Goal: Communication & Community: Share content

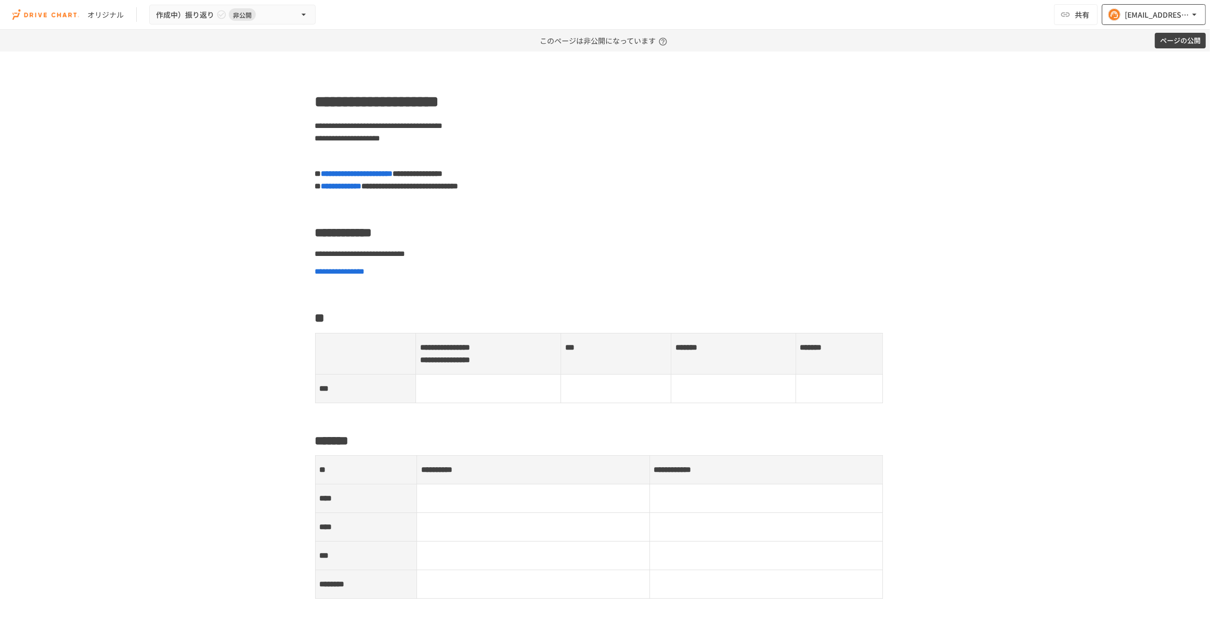
click at [1126, 14] on div "[EMAIL_ADDRESS][DOMAIN_NAME]" at bounding box center [1156, 14] width 64 height 13
click at [957, 101] on div at bounding box center [605, 308] width 1210 height 617
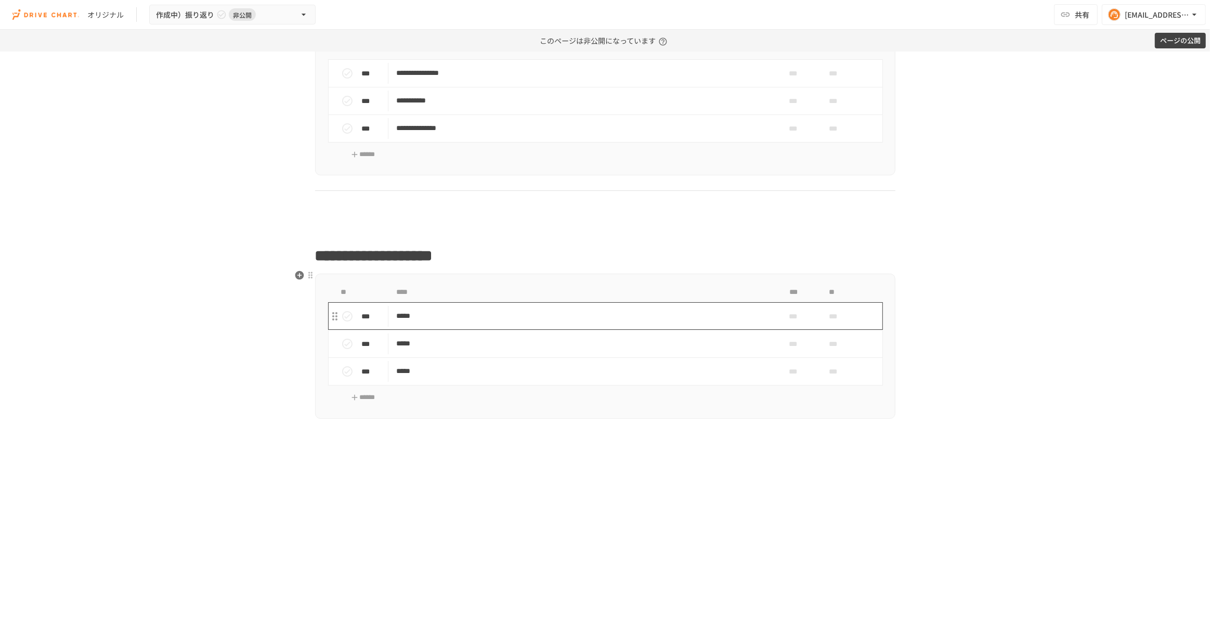
scroll to position [875, 0]
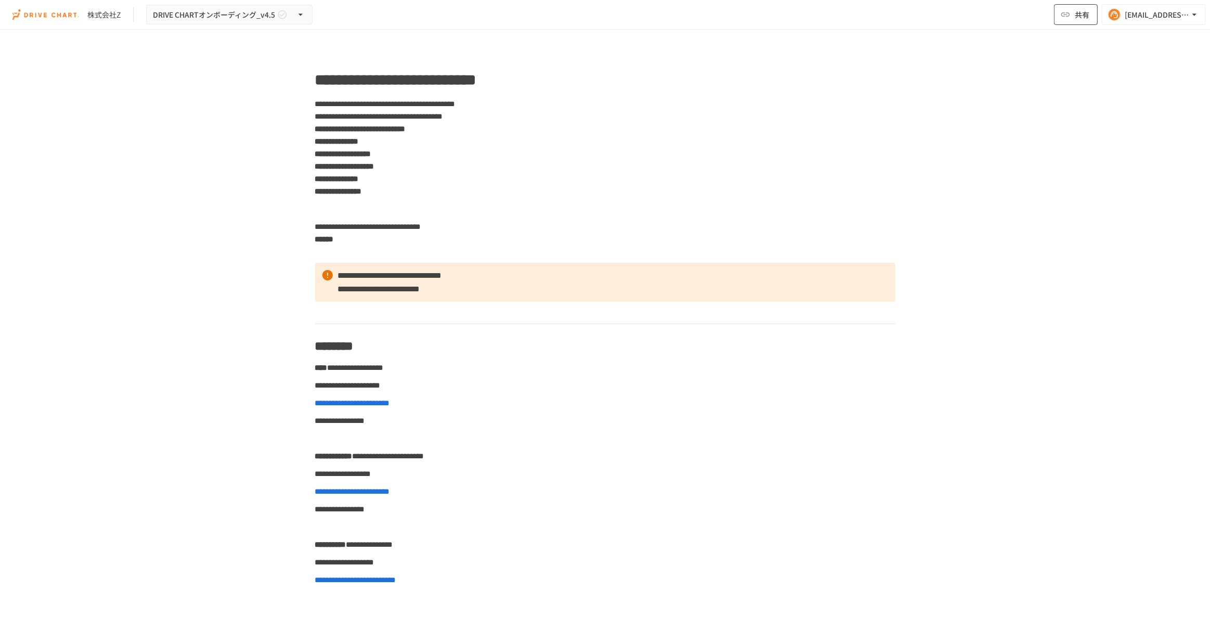
click at [1087, 15] on span "共有" at bounding box center [1082, 14] width 15 height 11
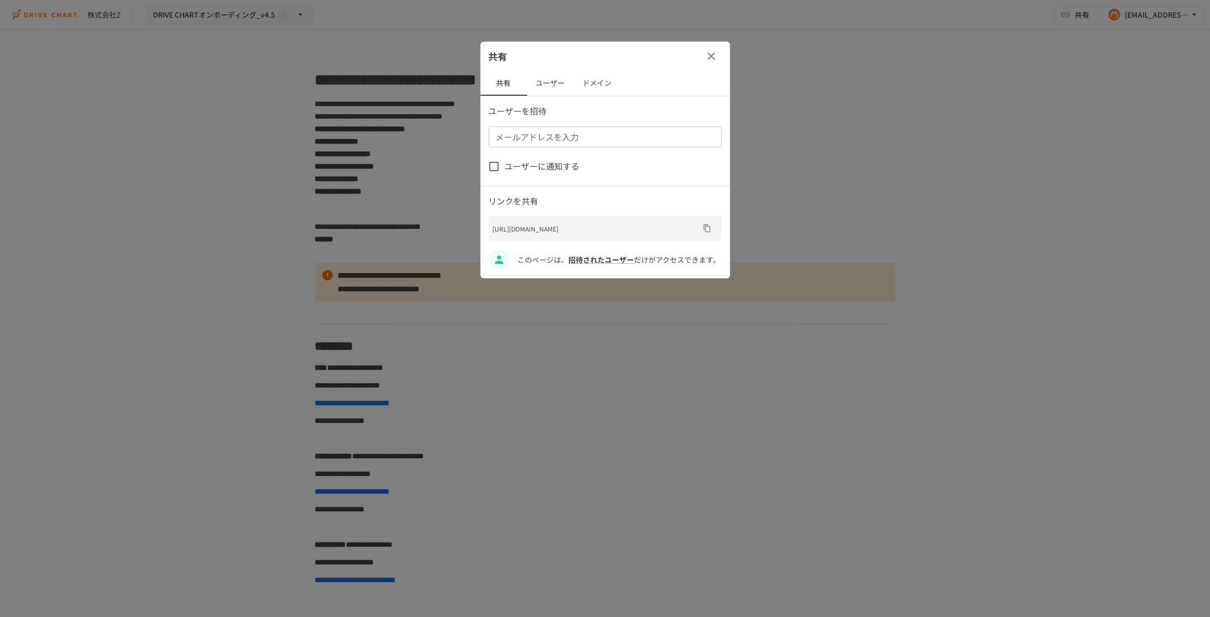
click at [551, 141] on input "メールアドレスを入力" at bounding box center [604, 136] width 225 height 15
click at [570, 105] on p "ユーザーを招待" at bounding box center [605, 111] width 233 height 14
click at [540, 83] on button "ユーザー" at bounding box center [550, 83] width 47 height 25
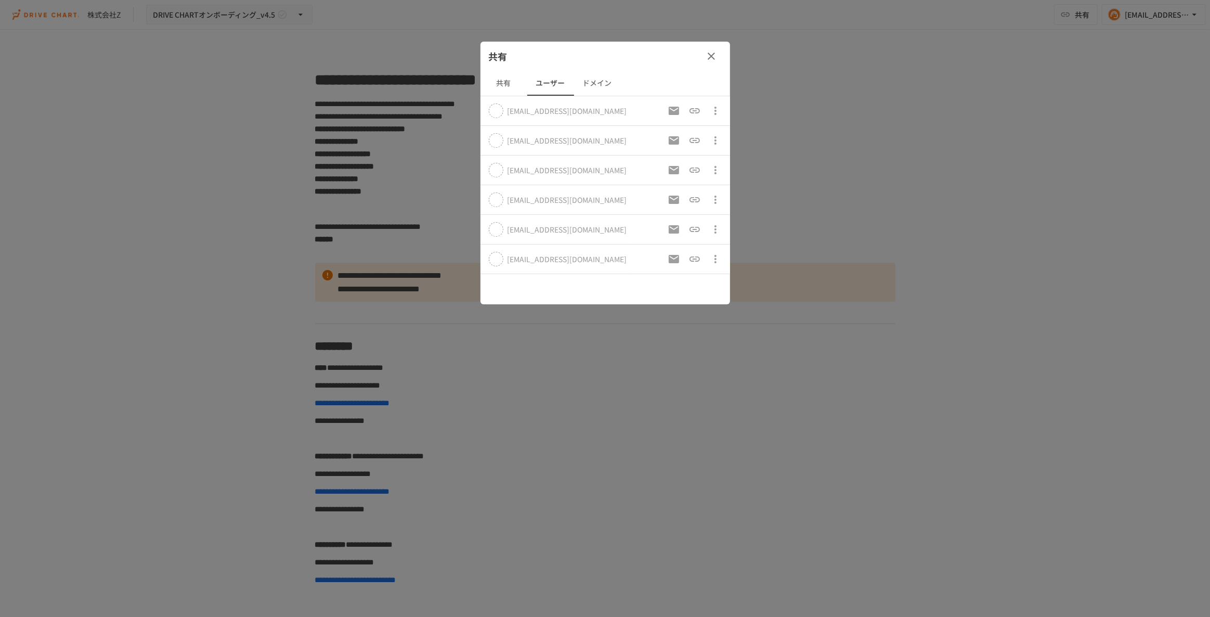
click at [506, 85] on button "共有" at bounding box center [503, 83] width 47 height 25
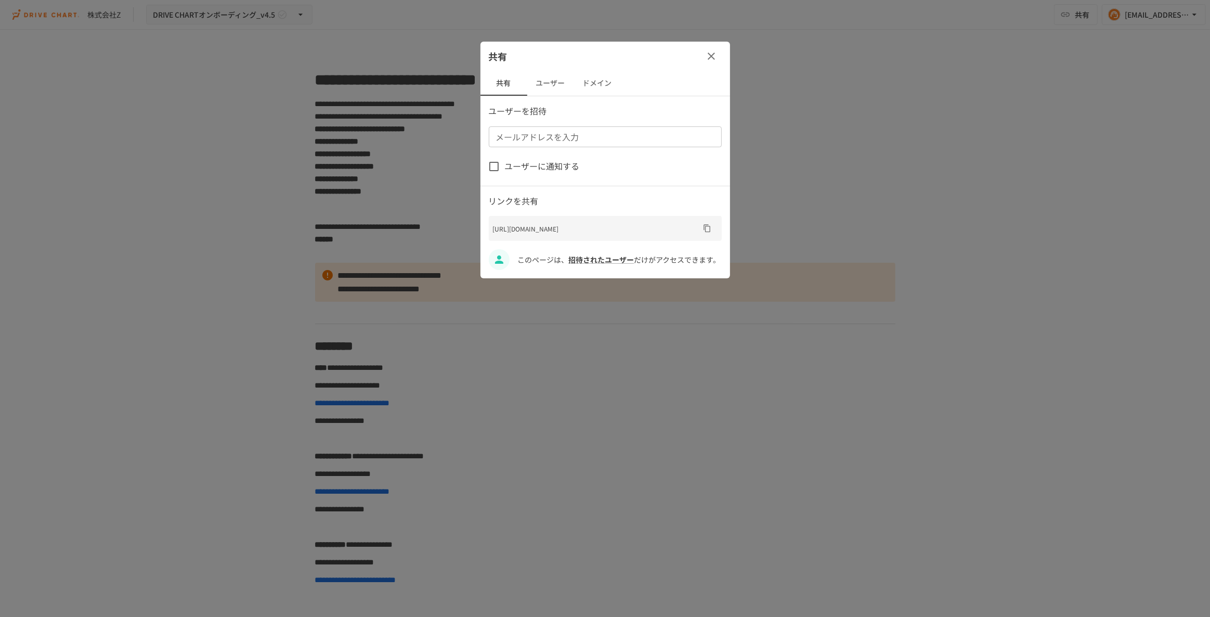
click at [555, 86] on button "ユーザー" at bounding box center [550, 83] width 47 height 25
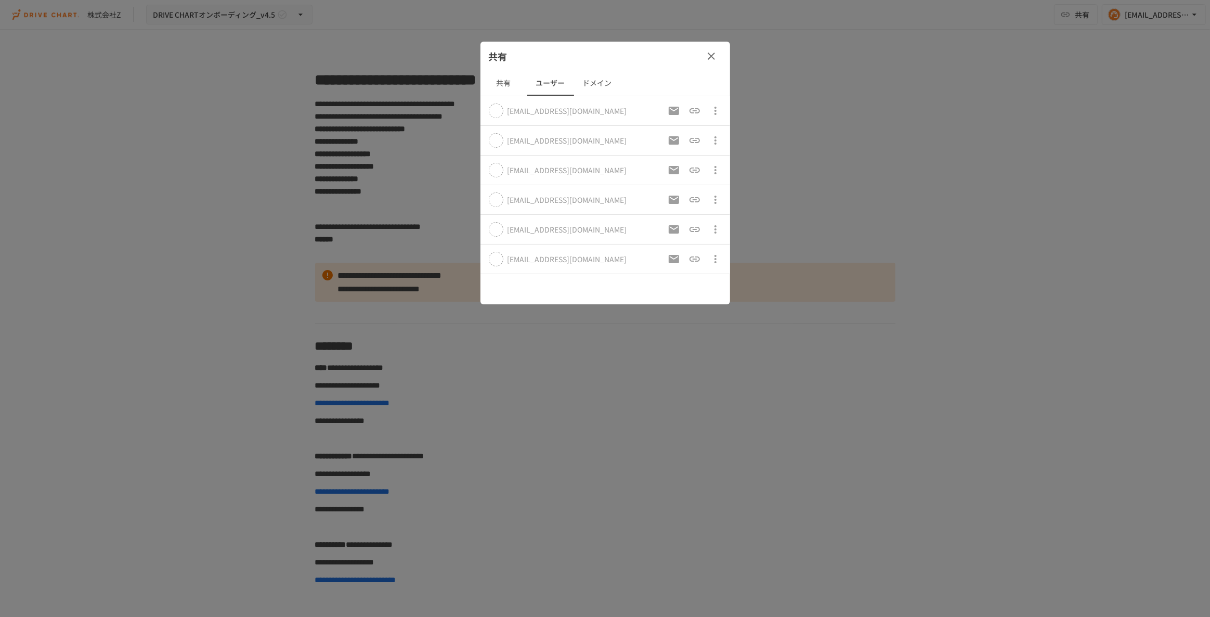
click at [491, 81] on button "共有" at bounding box center [503, 83] width 47 height 25
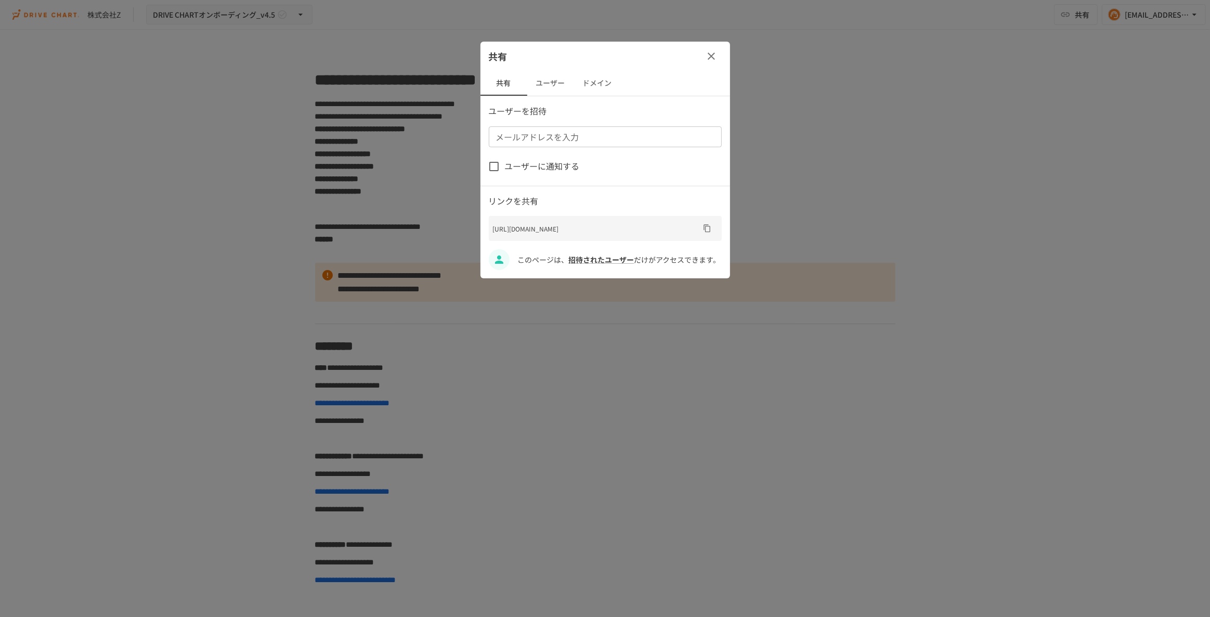
click at [866, 107] on div at bounding box center [605, 308] width 1210 height 617
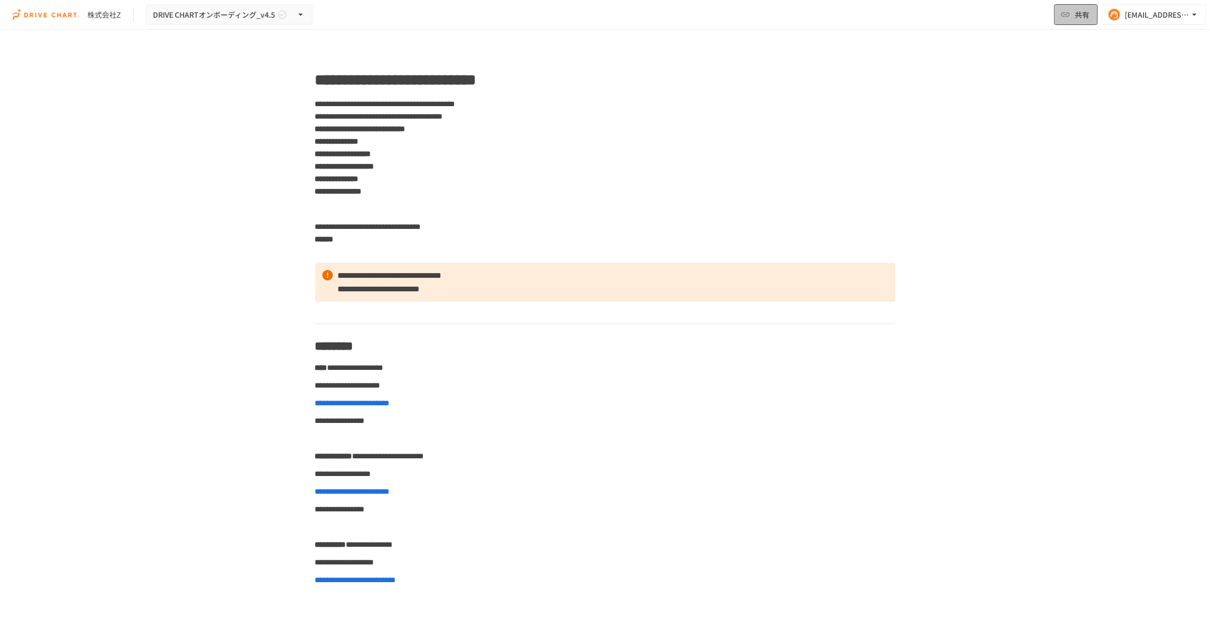
click at [1074, 18] on button "共有" at bounding box center [1076, 14] width 44 height 21
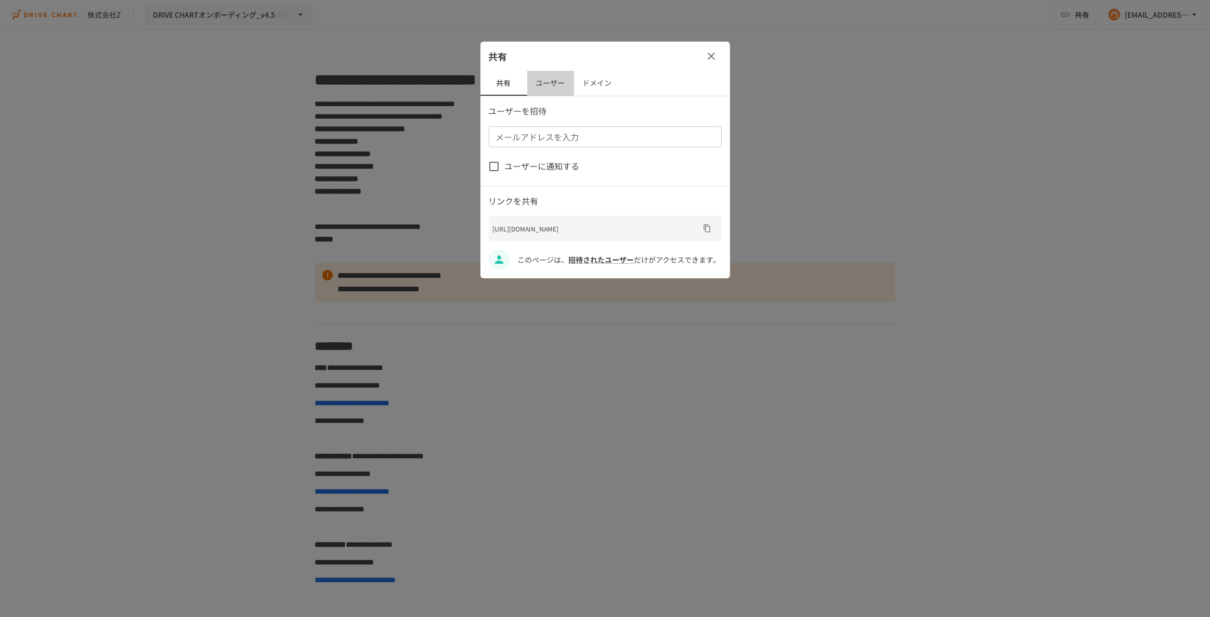
click at [544, 81] on button "ユーザー" at bounding box center [550, 83] width 47 height 25
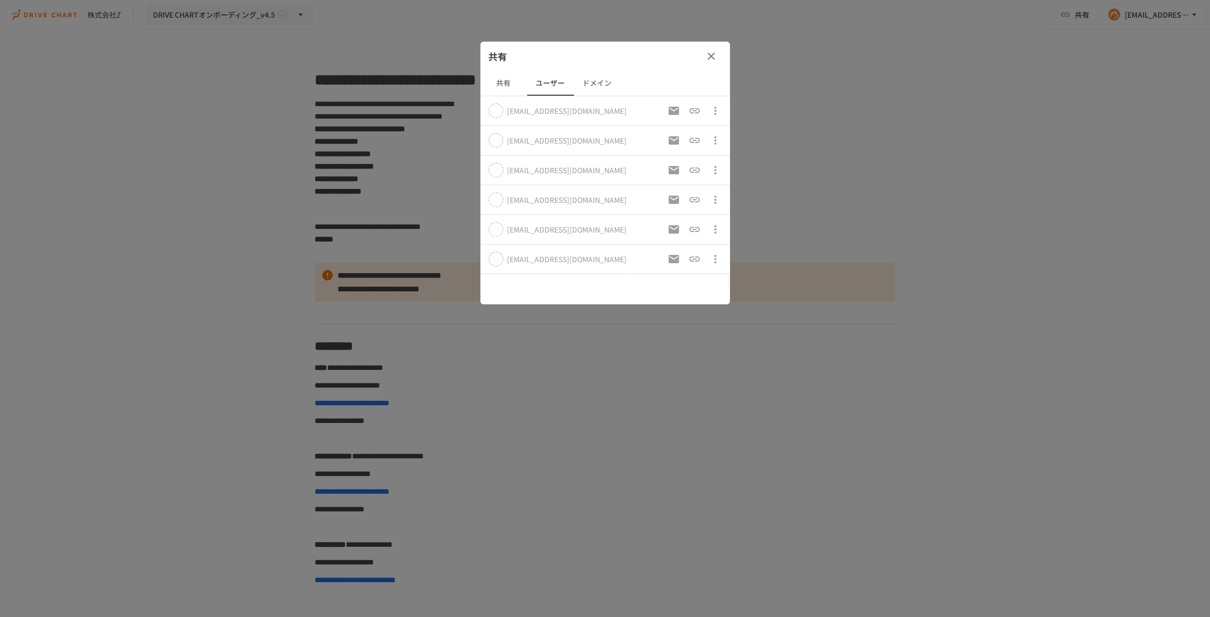
click at [494, 78] on button "共有" at bounding box center [503, 83] width 47 height 25
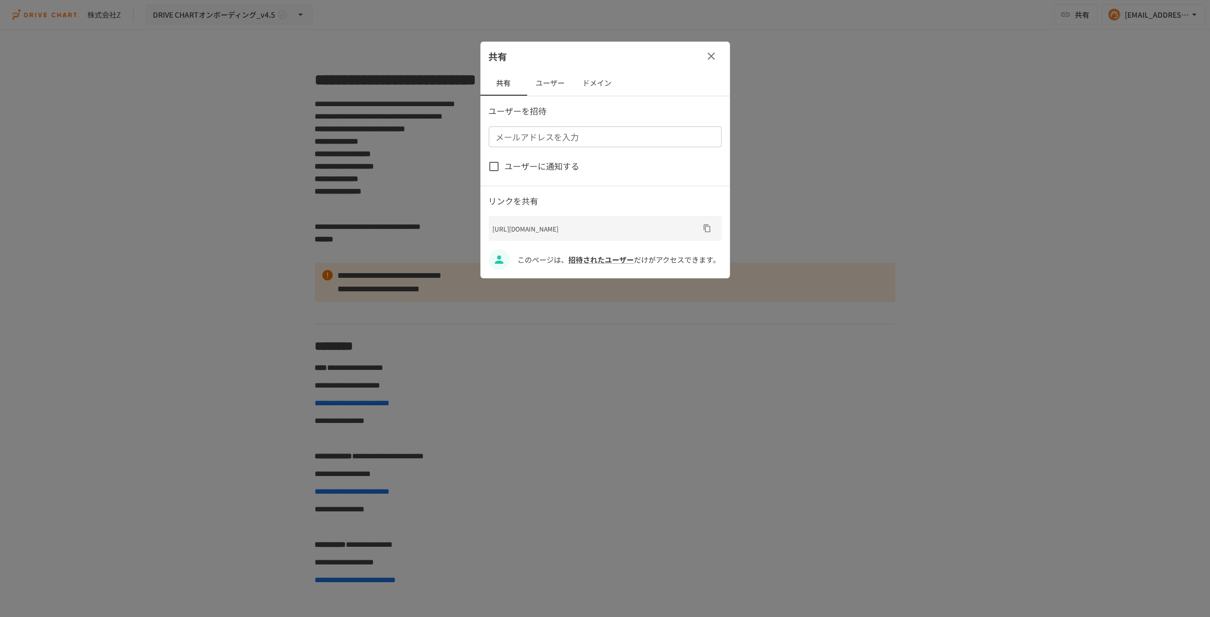
click at [548, 137] on input "メールアドレスを入力" at bounding box center [604, 136] width 225 height 15
paste input "**********"
type input "**********"
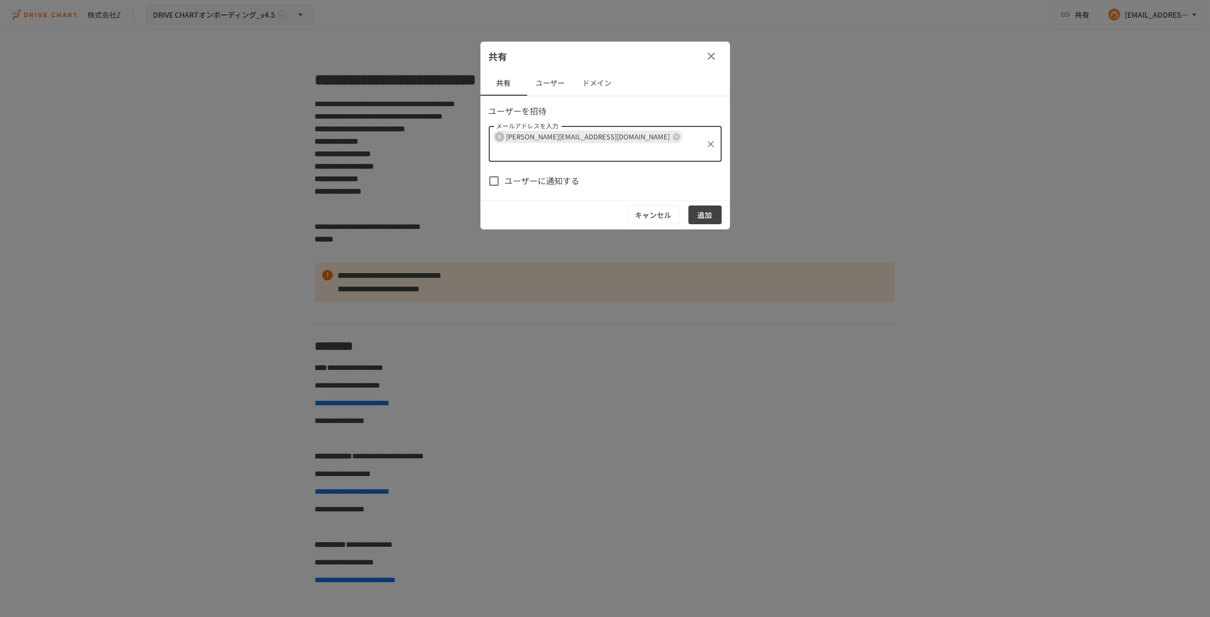
click at [706, 205] on button "追加" at bounding box center [704, 214] width 33 height 19
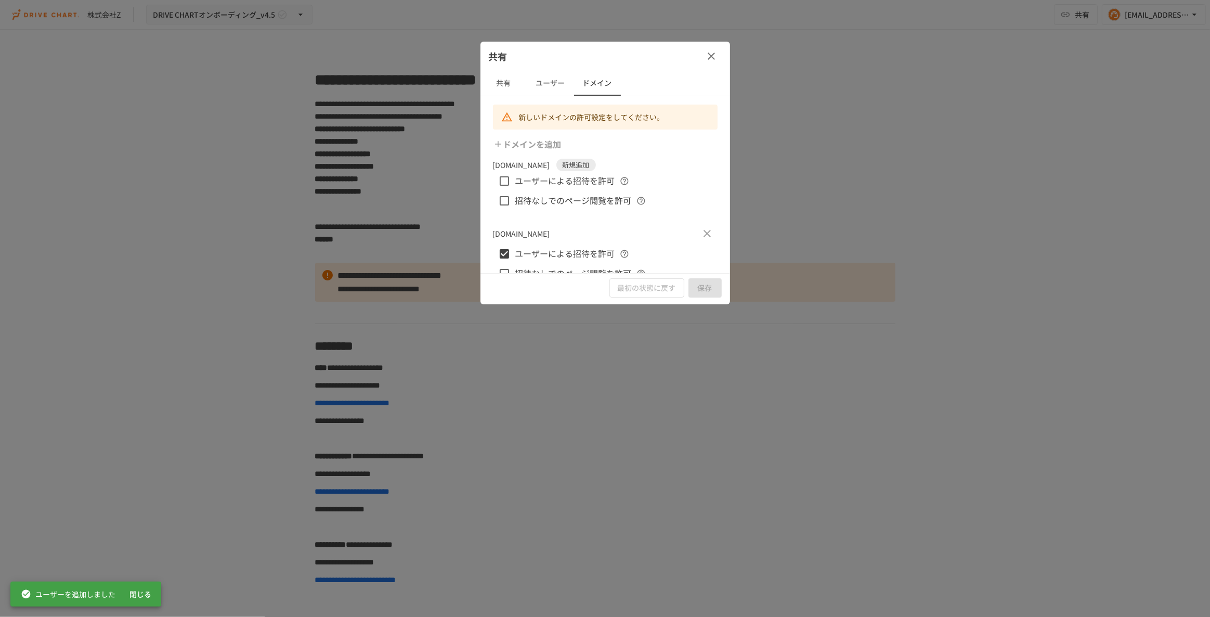
click at [596, 186] on span "ユーザーによる招待を許可" at bounding box center [565, 181] width 100 height 14
click at [592, 198] on span "招待なしでのページ閲覧を許可" at bounding box center [573, 201] width 116 height 14
click at [700, 291] on button "保存" at bounding box center [704, 287] width 33 height 19
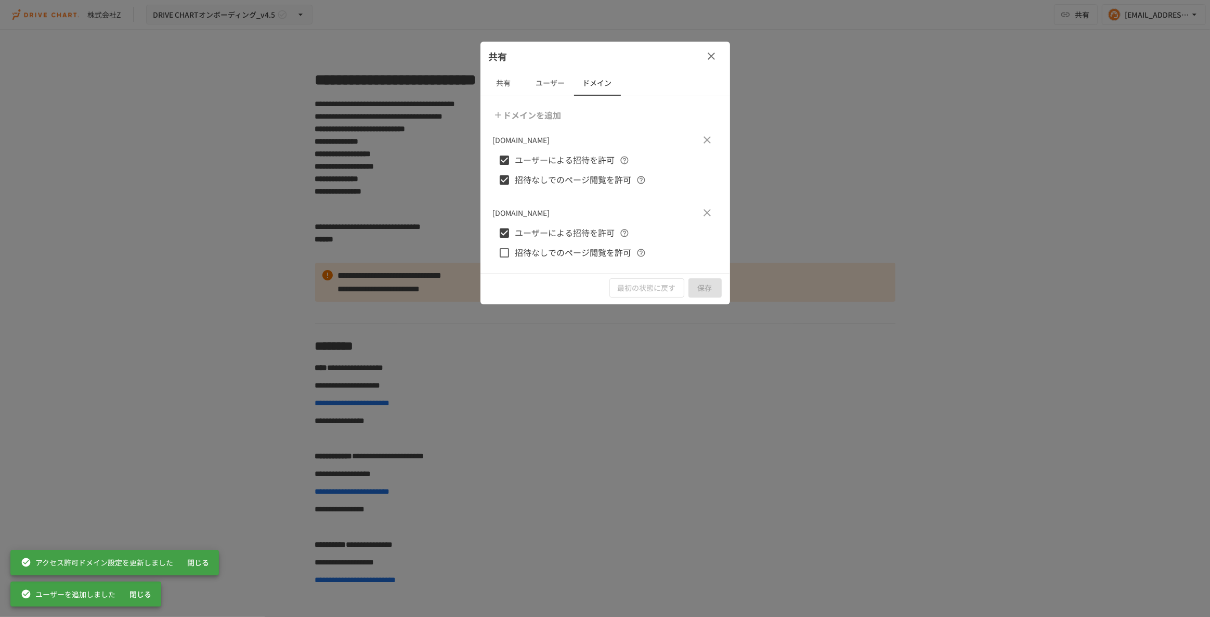
click at [713, 58] on icon "button" at bounding box center [711, 56] width 12 height 12
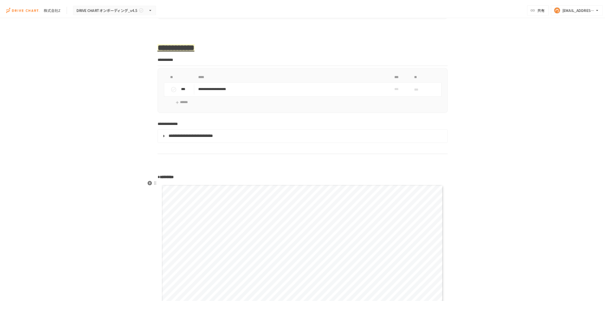
scroll to position [1134, 0]
